Goal: Information Seeking & Learning: Learn about a topic

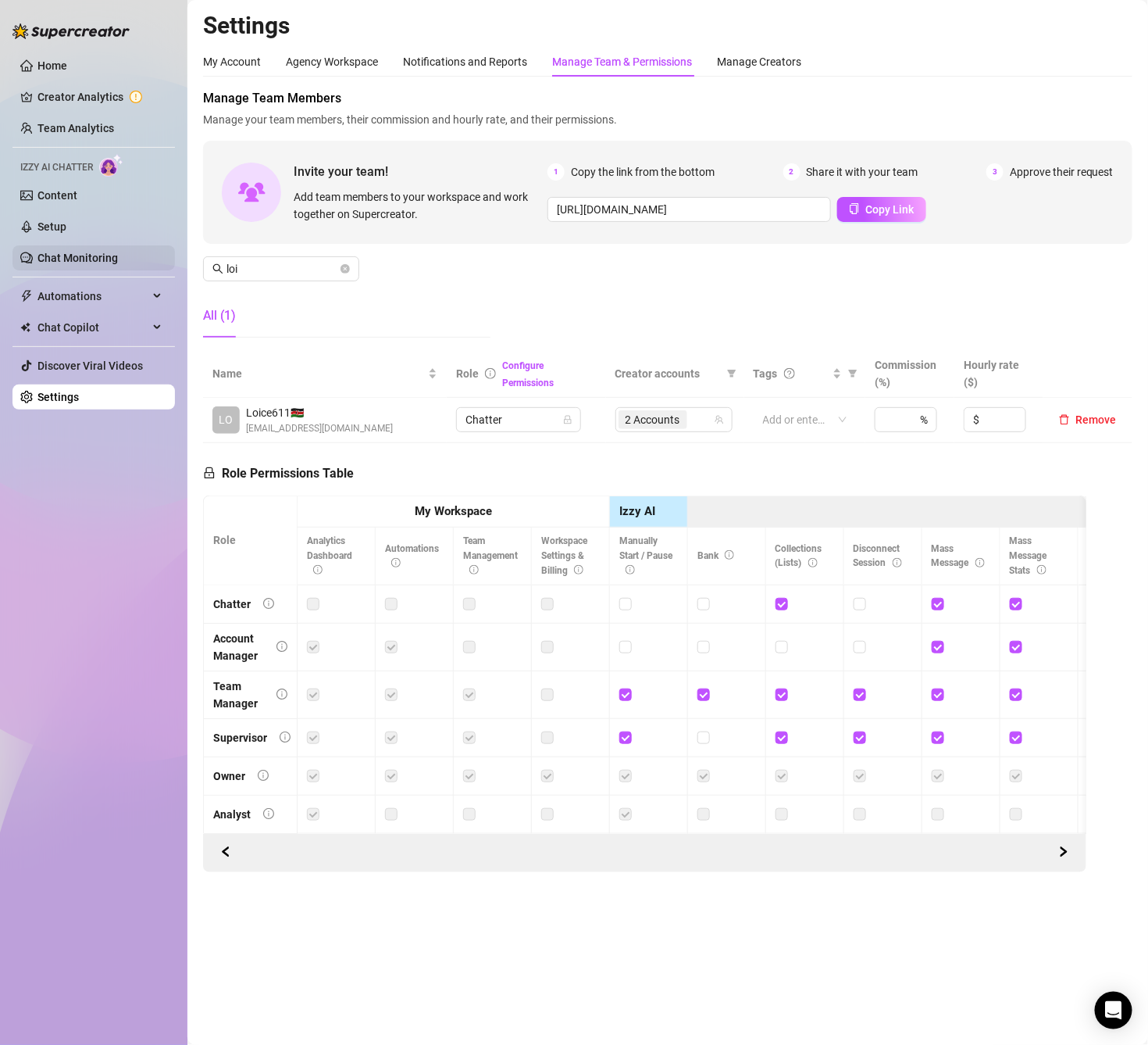
click at [99, 258] on link "Chat Monitoring" at bounding box center [77, 258] width 80 height 12
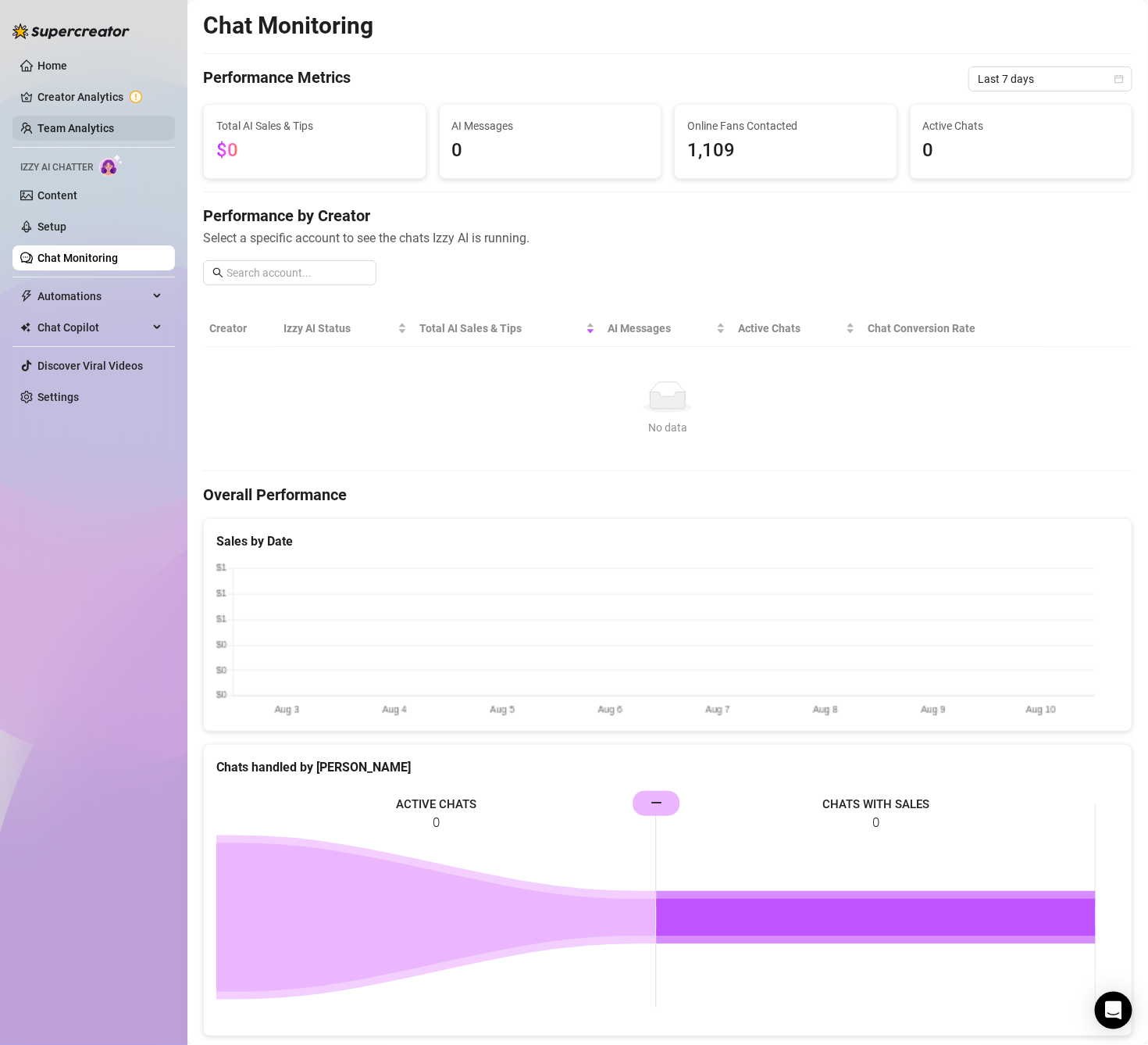
click at [99, 129] on link "Team Analytics" at bounding box center [76, 128] width 76 height 12
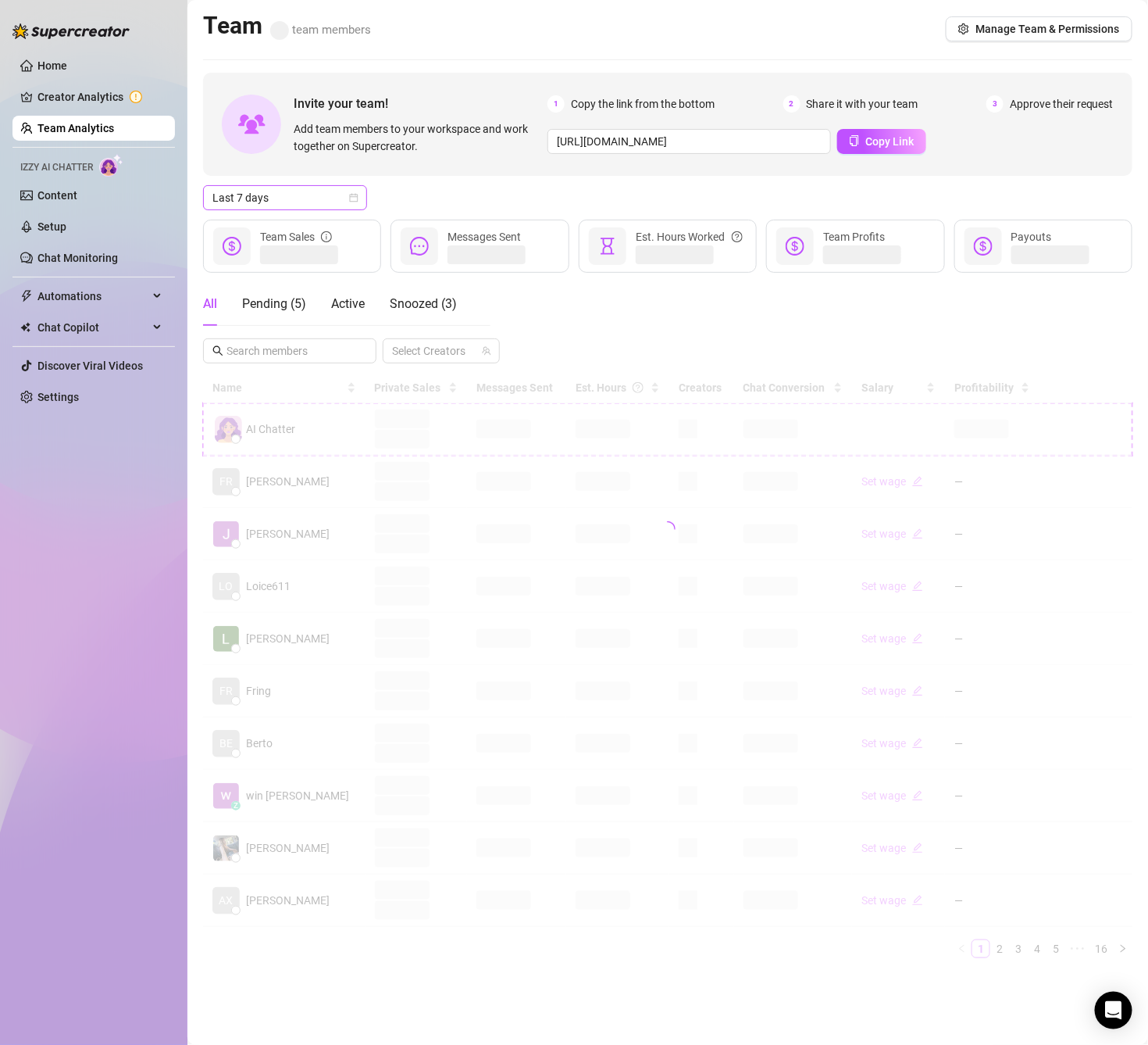
click at [292, 203] on span "Last 7 days" at bounding box center [285, 197] width 145 height 23
click at [293, 326] on div "Custom date" at bounding box center [285, 329] width 139 height 17
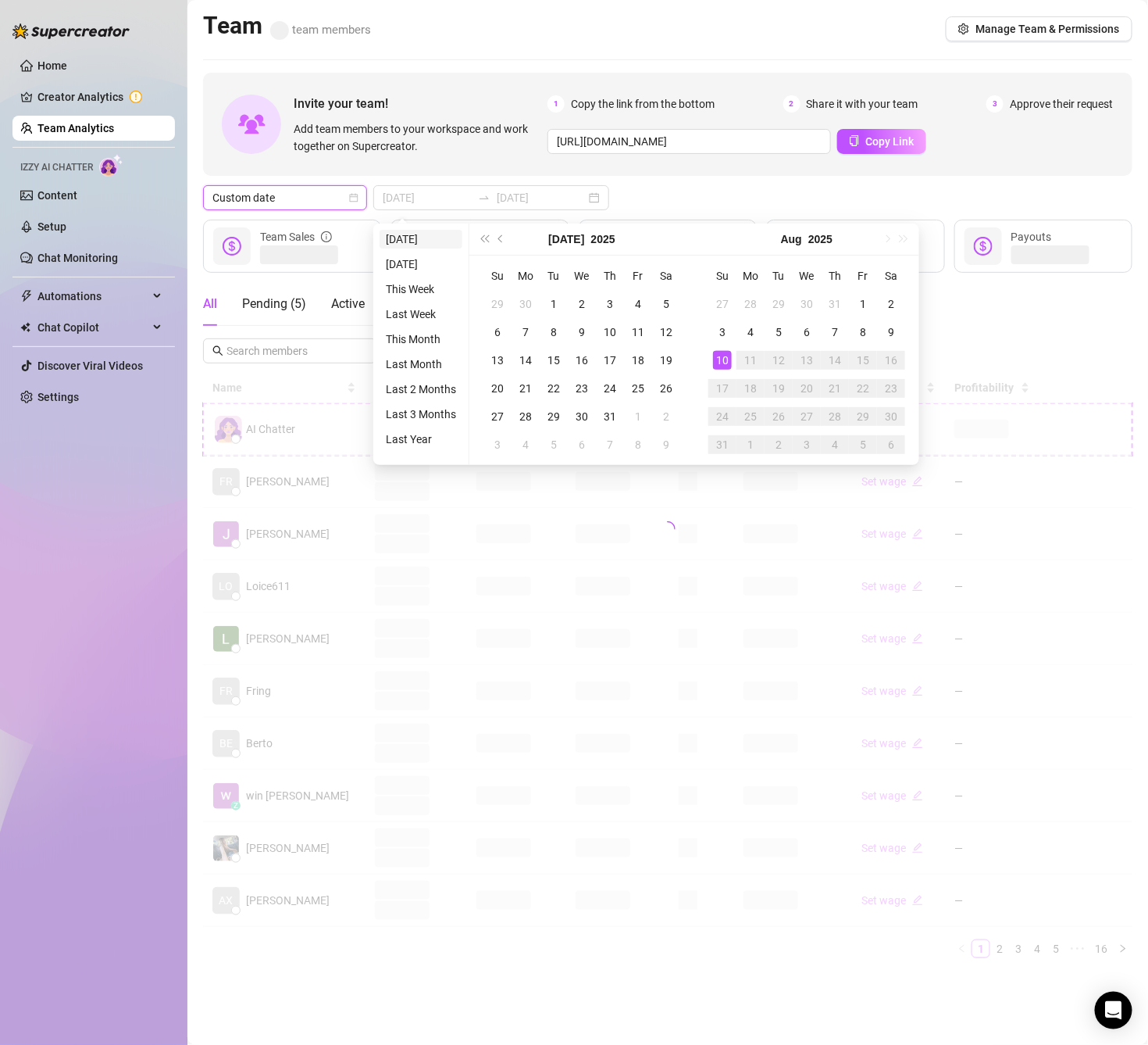
type input "[DATE]"
click at [406, 243] on li "[DATE]" at bounding box center [421, 238] width 83 height 19
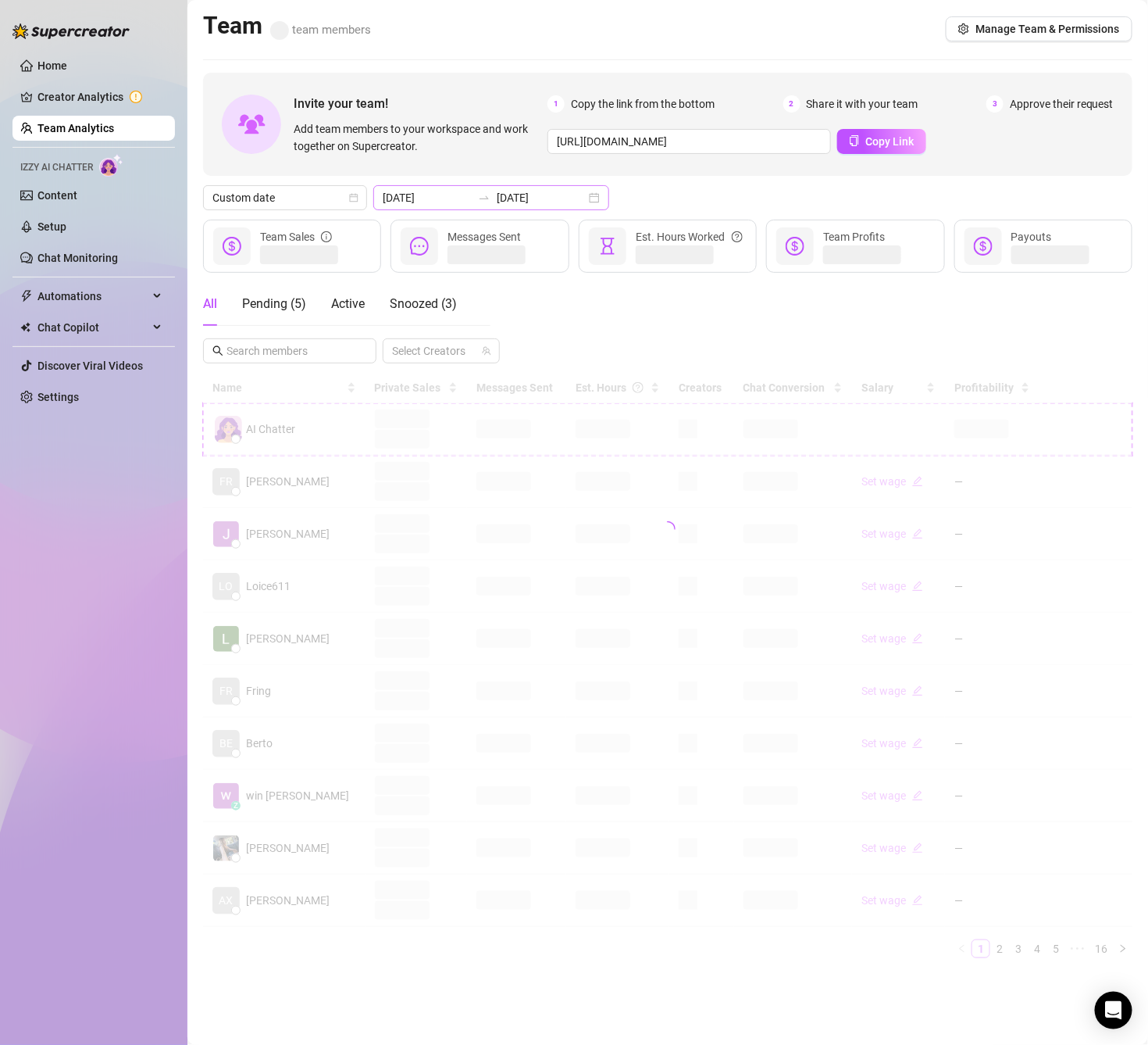
click at [472, 194] on div at bounding box center [485, 197] width 25 height 12
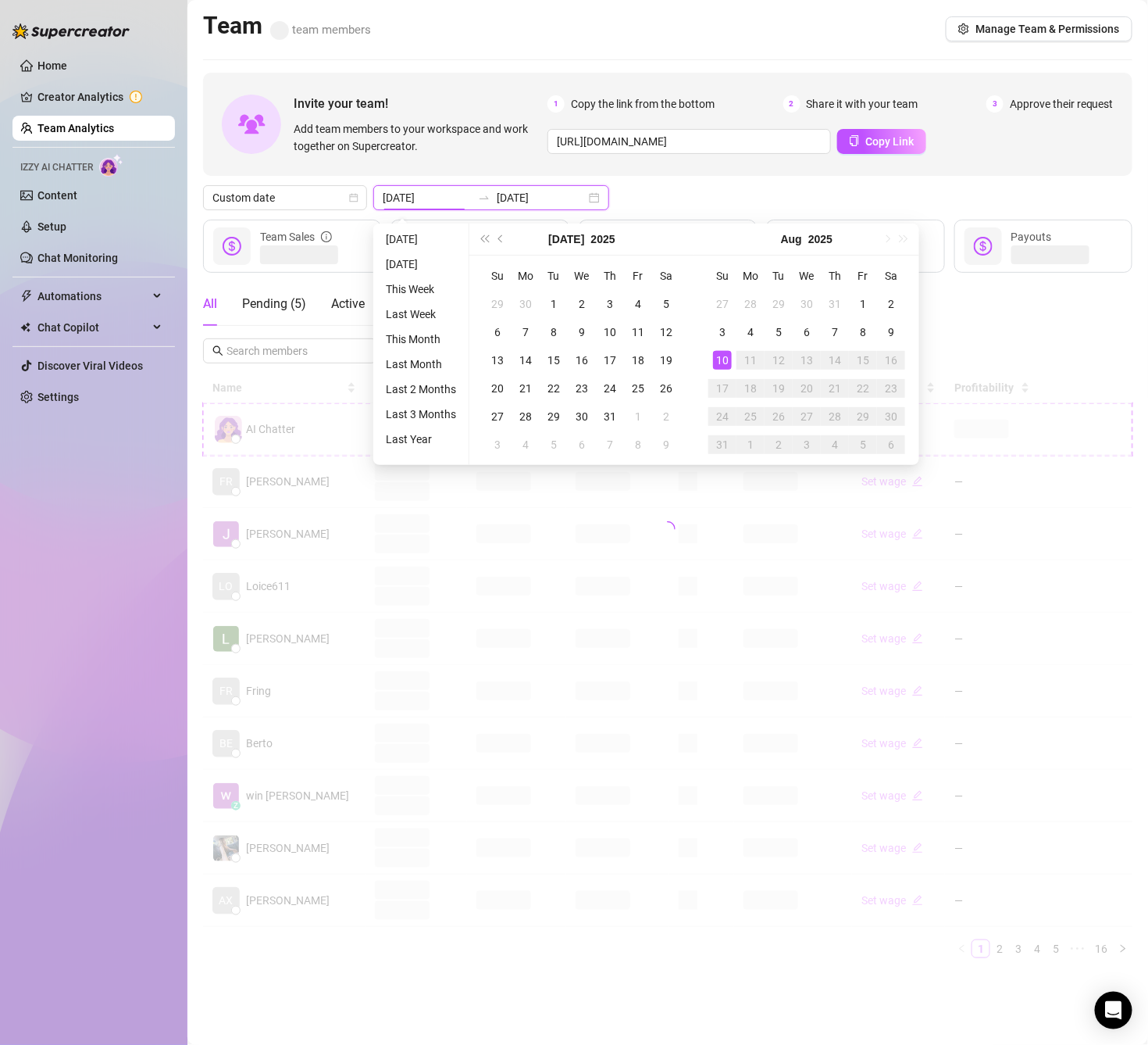
type input "[DATE]"
click at [722, 360] on div "10" at bounding box center [722, 359] width 19 height 19
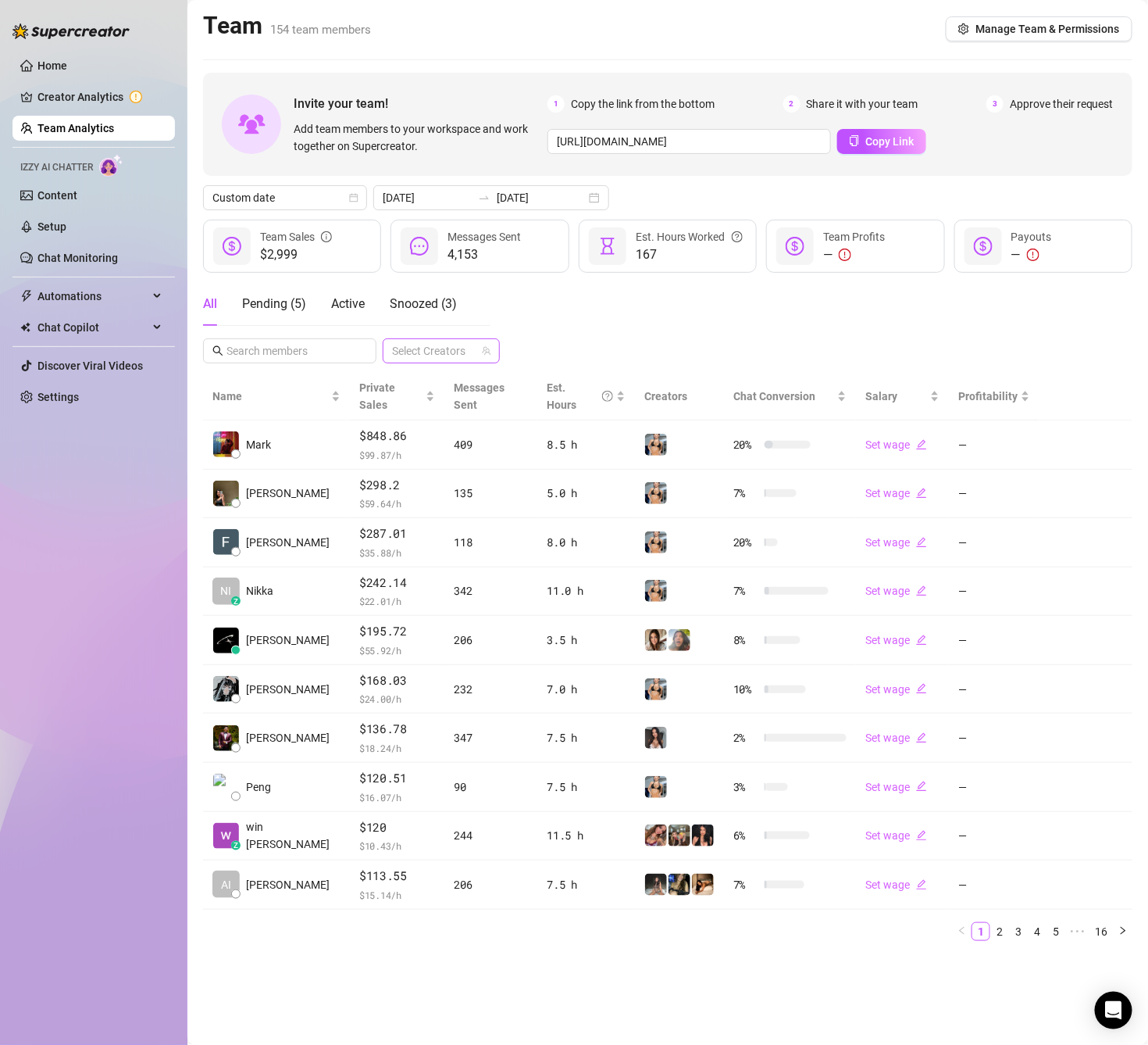
click at [430, 353] on div at bounding box center [433, 350] width 94 height 22
type input "ver"
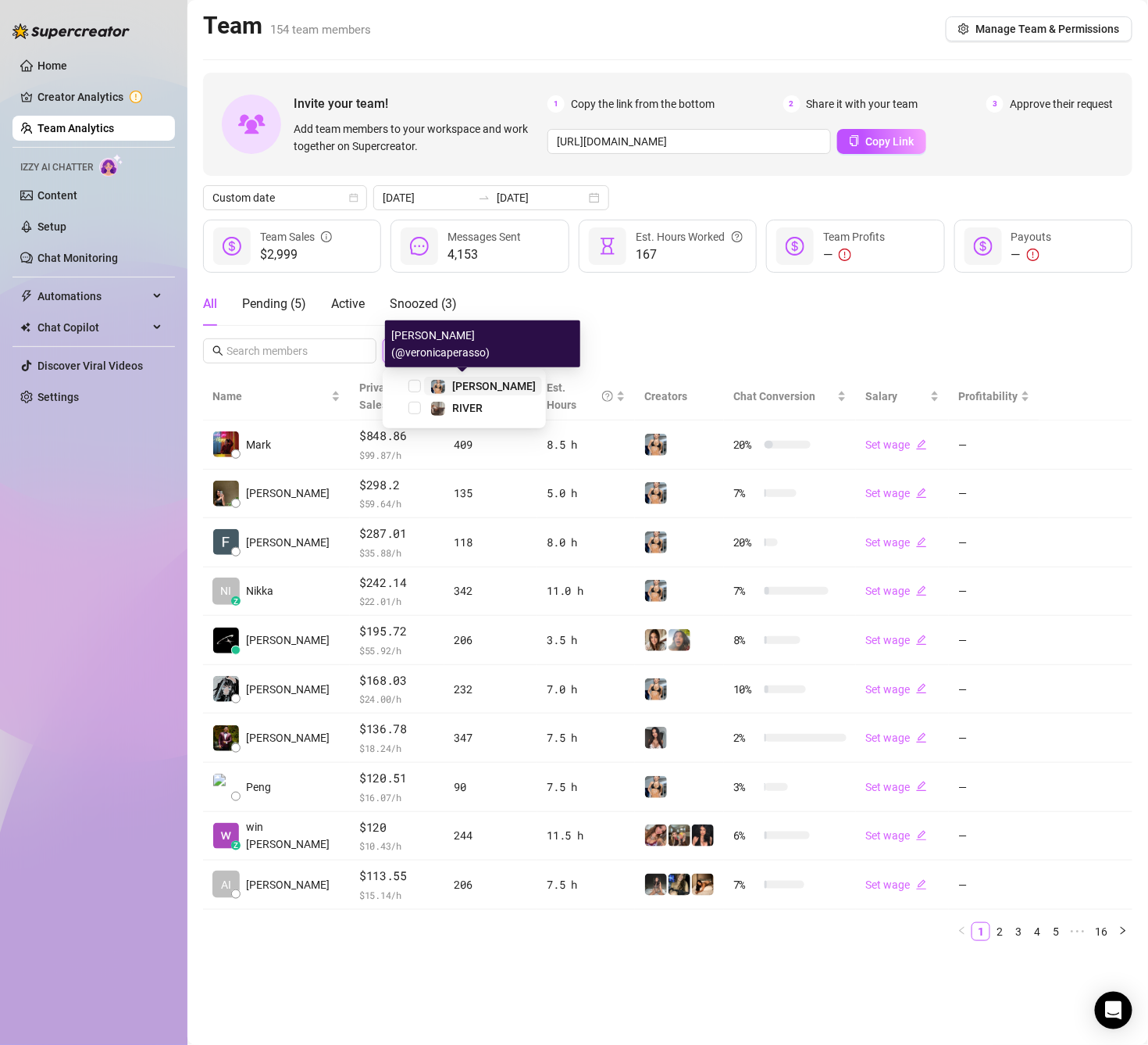
click at [472, 384] on span "[PERSON_NAME]" at bounding box center [494, 386] width 84 height 12
click at [694, 307] on div "All Pending ( 5 ) Active Snoozed ( 3 ) 1 Accounts" at bounding box center [667, 322] width 929 height 81
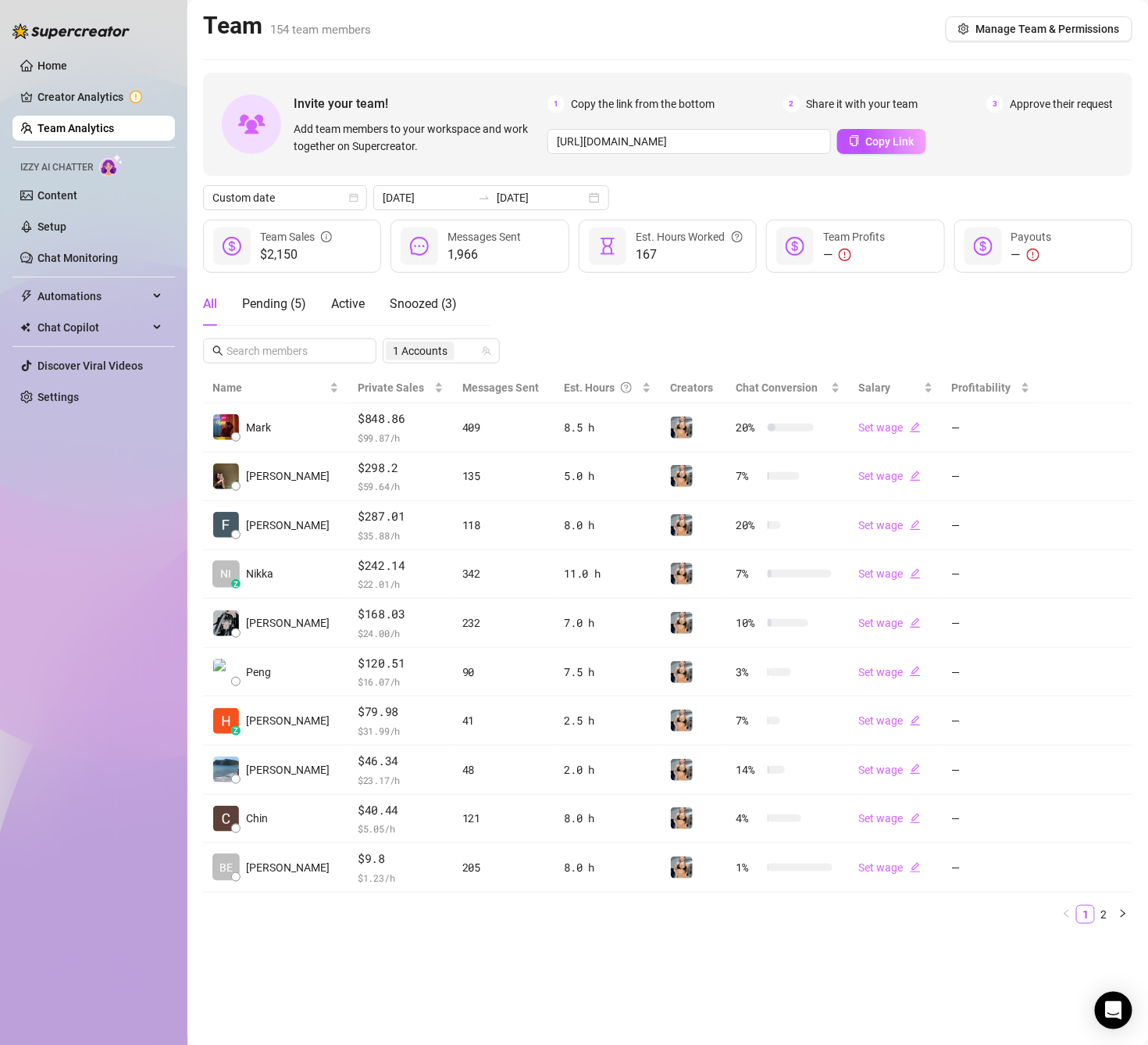
click at [644, 325] on div "All Pending ( 5 ) Active Snoozed ( 3 ) 1 Accounts" at bounding box center [667, 322] width 929 height 81
click at [1111, 923] on link "2" at bounding box center [1104, 913] width 17 height 17
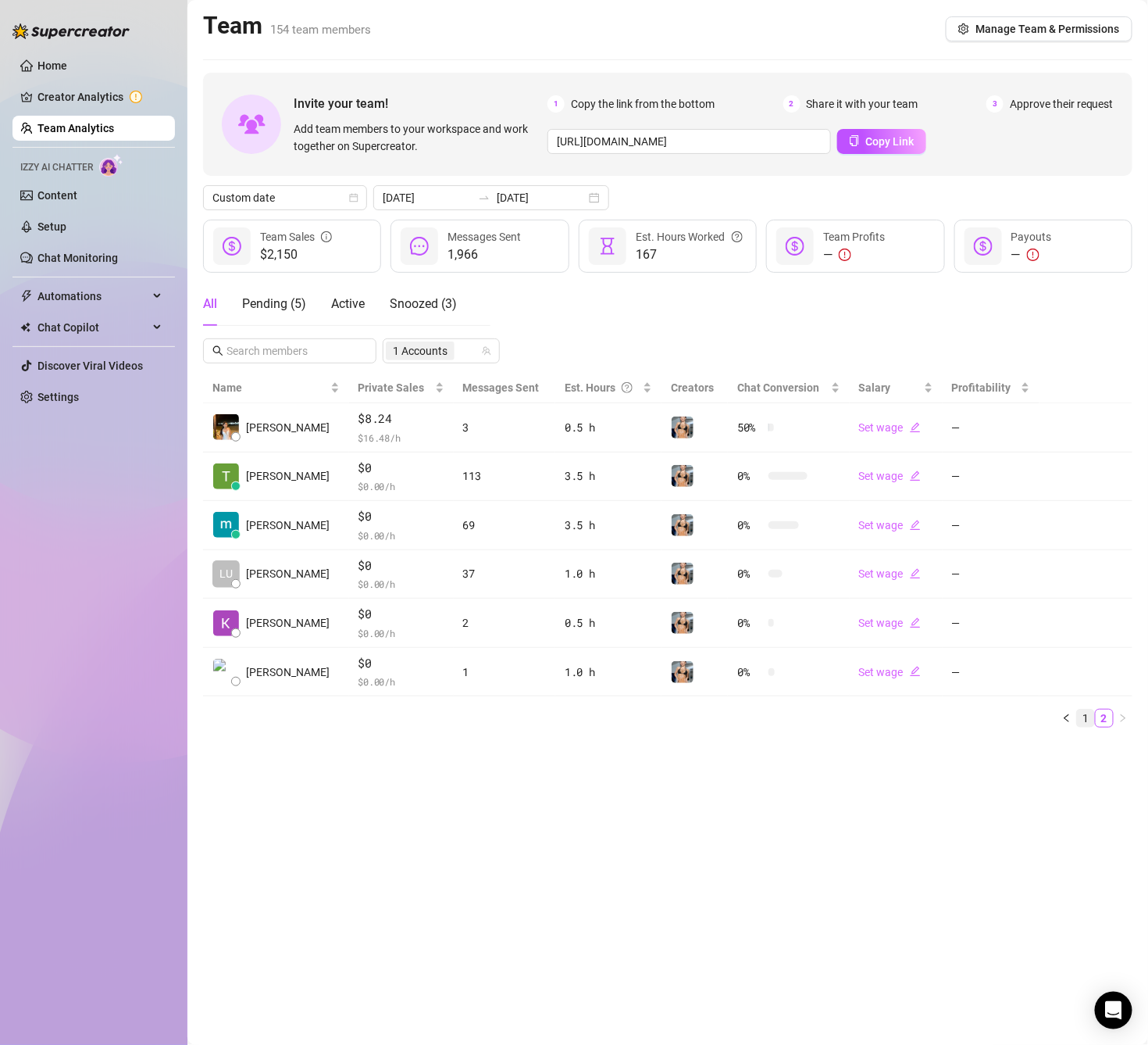
click at [1085, 727] on link "1" at bounding box center [1085, 718] width 17 height 17
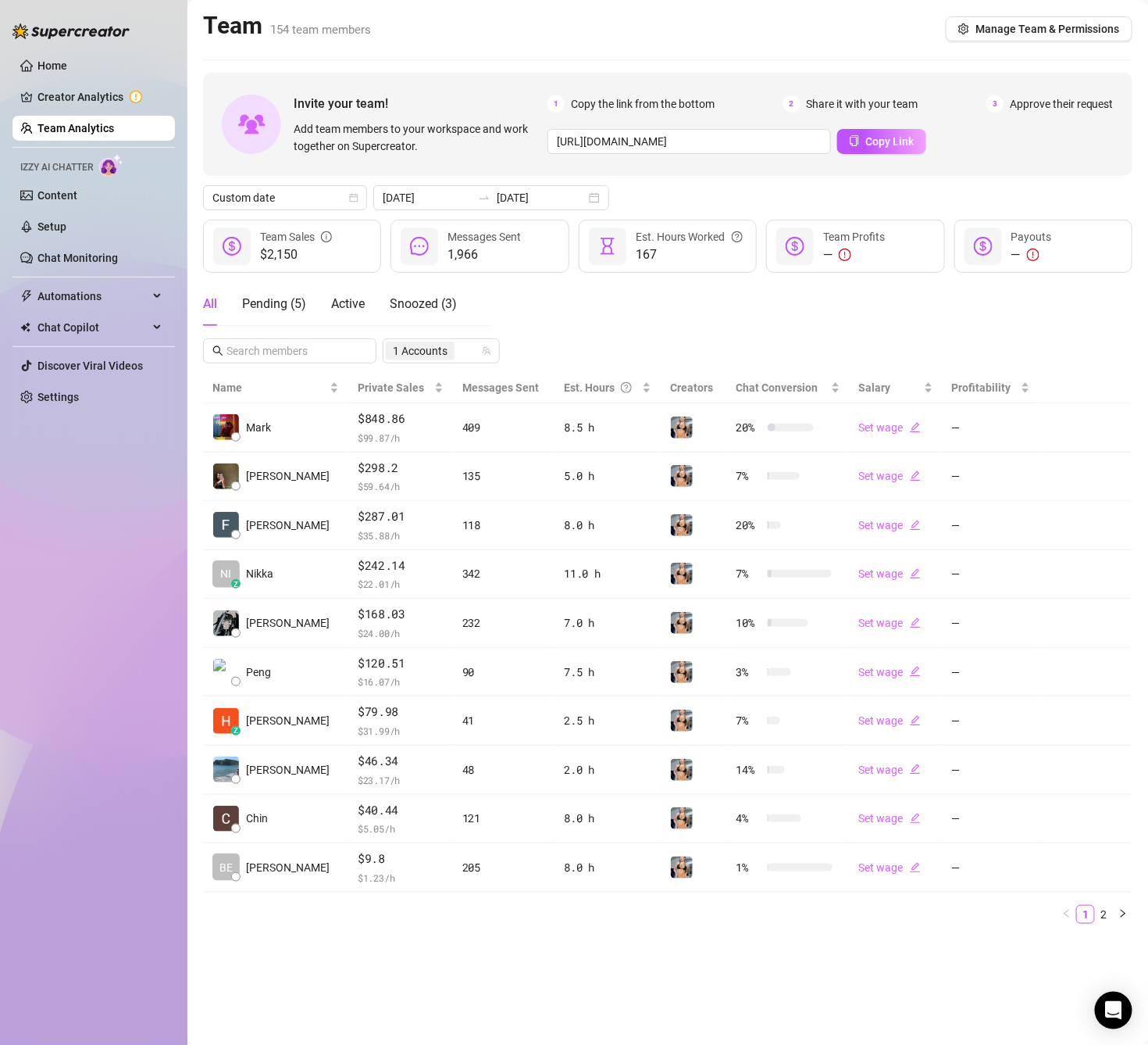
click at [541, 999] on main "Team 154 team members Manage Team & Permissions Invite your team! Add team memb…" at bounding box center [668, 522] width 961 height 1045
click at [1106, 923] on link "2" at bounding box center [1104, 913] width 17 height 17
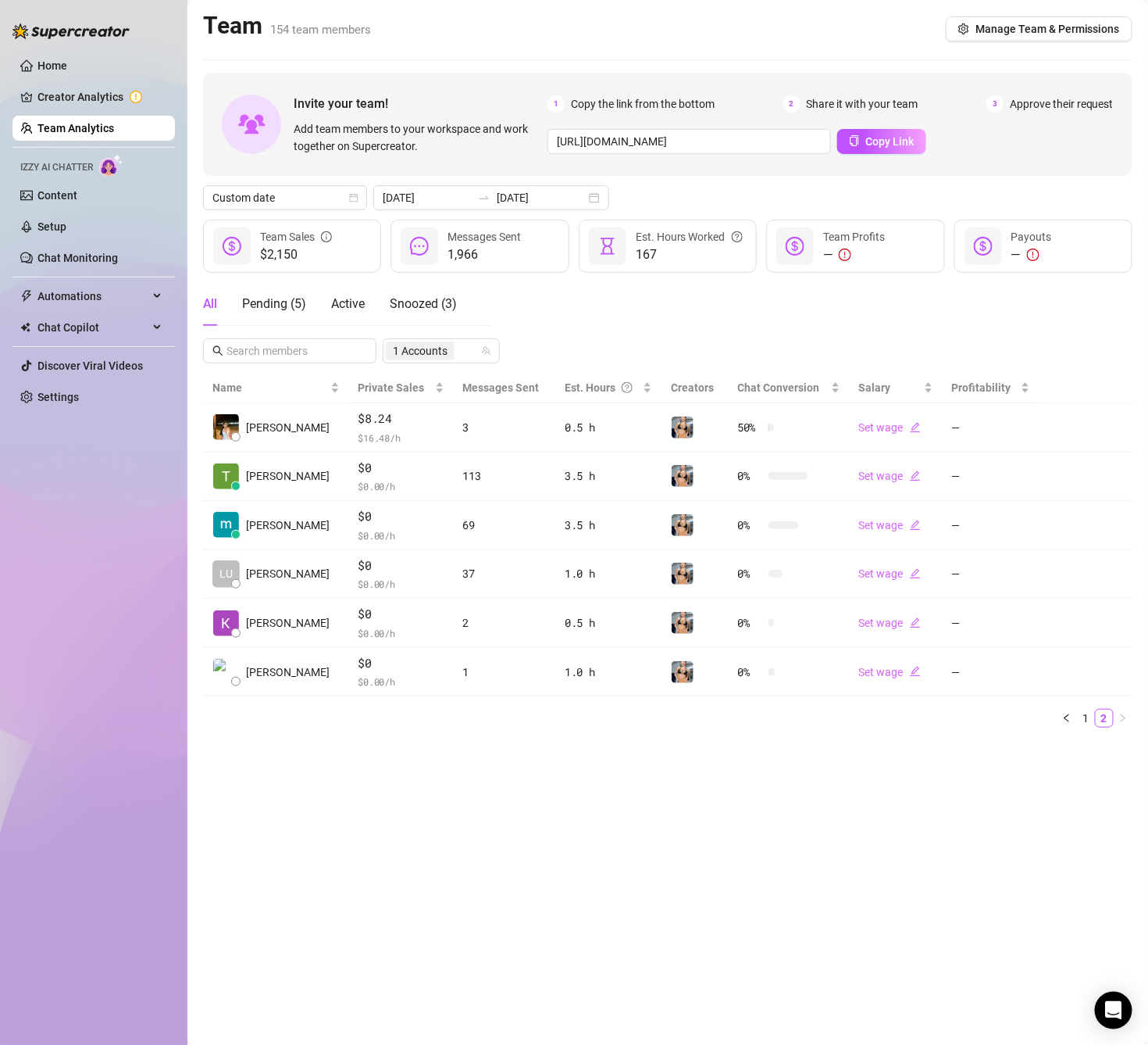
click at [614, 844] on main "Team 154 team members Manage Team & Permissions Invite your team! Add team memb…" at bounding box center [668, 522] width 961 height 1045
click at [1087, 724] on link "1" at bounding box center [1085, 718] width 17 height 17
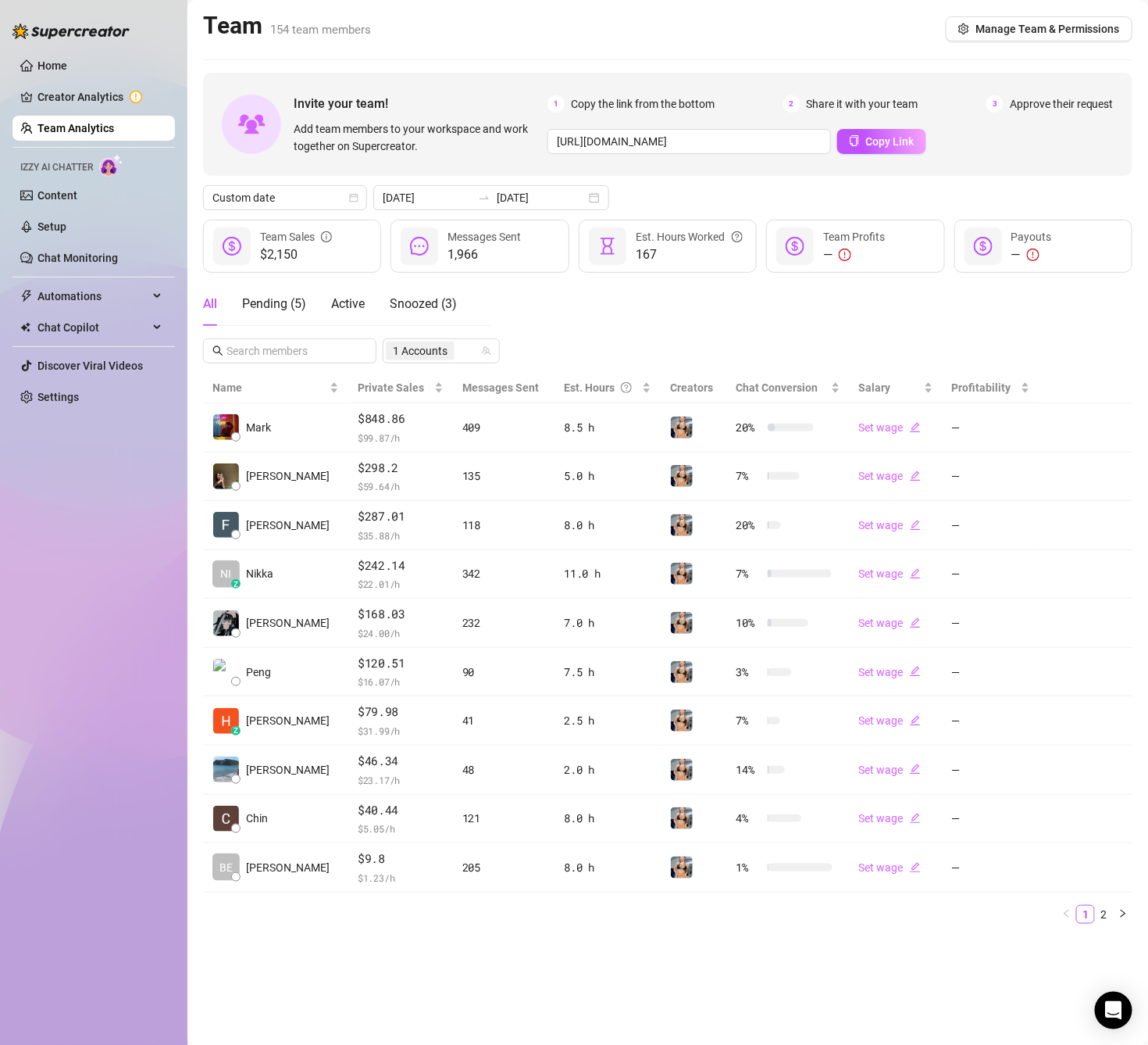
click at [561, 993] on main "Team 154 team members Manage Team & Permissions Invite your team! Add team memb…" at bounding box center [668, 522] width 961 height 1045
